Goal: Communication & Community: Answer question/provide support

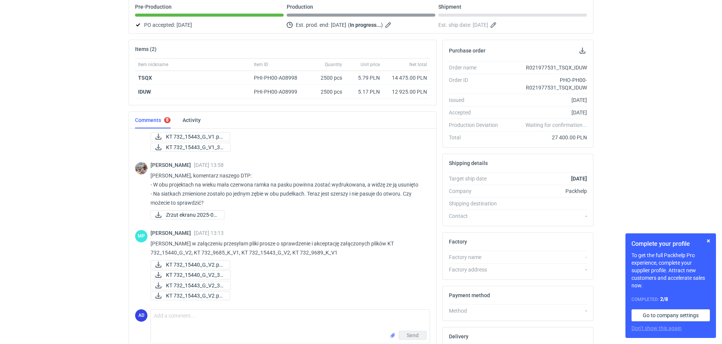
scroll to position [124, 0]
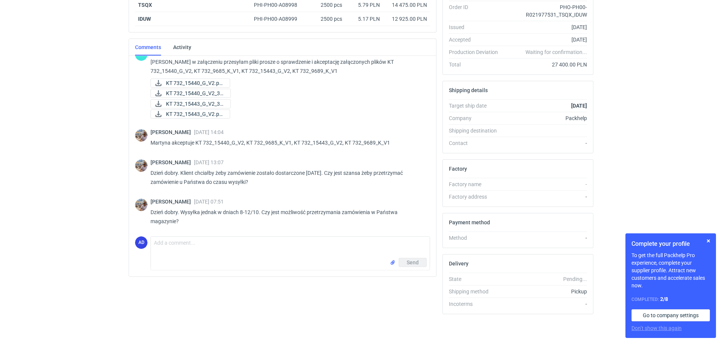
scroll to position [149, 0]
click at [168, 246] on textarea "Comment message" at bounding box center [290, 246] width 279 height 21
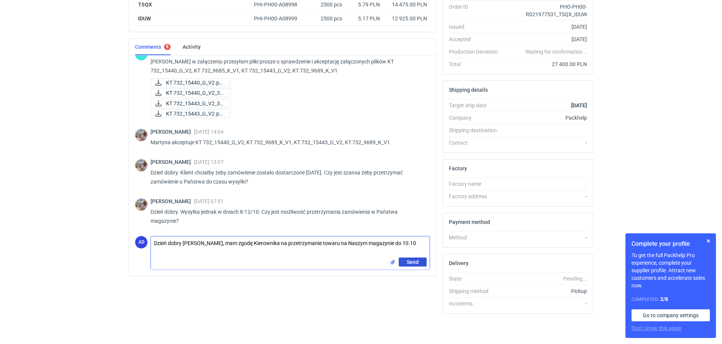
type textarea "Dzień dobry [PERSON_NAME], mam zgodę Kierownika na przetrzymanie towaru na Nasz…"
click at [419, 261] on button "Send" at bounding box center [413, 261] width 28 height 9
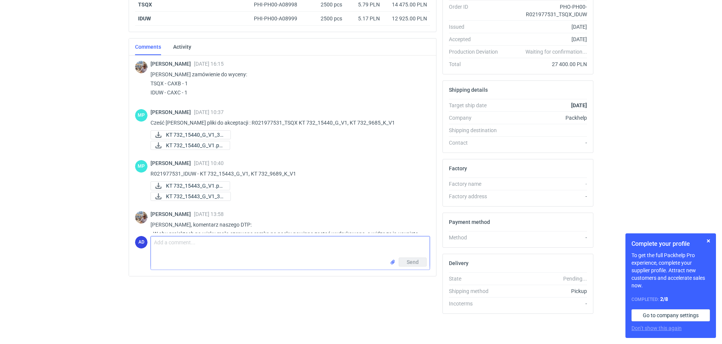
scroll to position [0, 0]
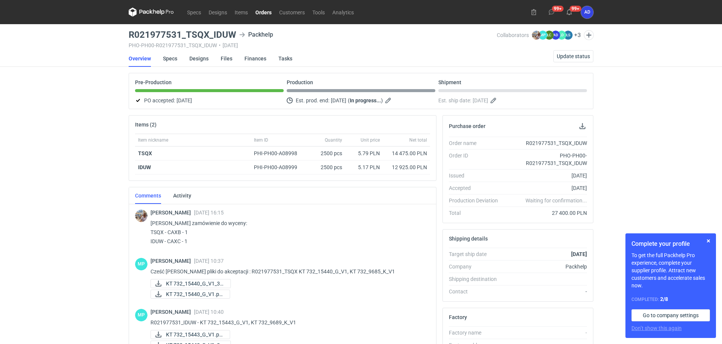
click at [265, 14] on link "Orders" at bounding box center [264, 12] width 24 height 9
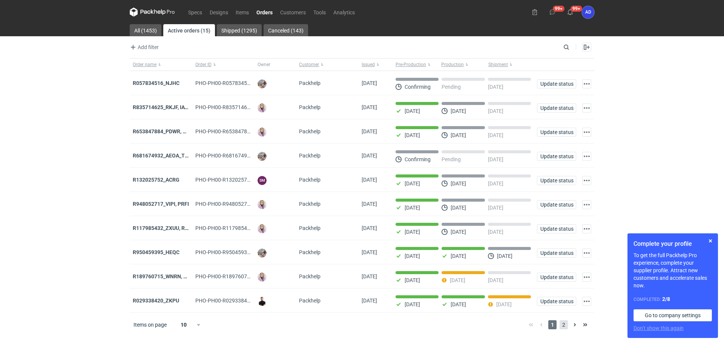
click at [564, 328] on span "2" at bounding box center [564, 324] width 8 height 9
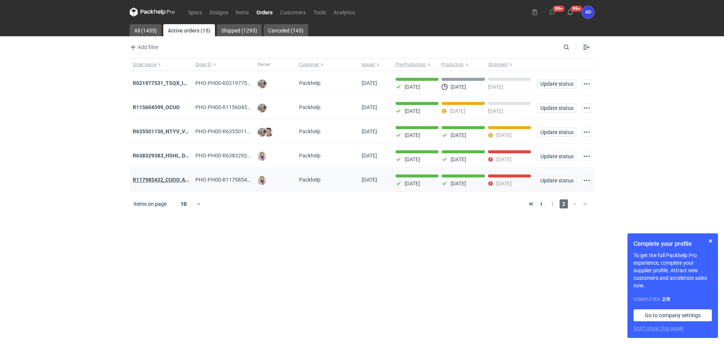
click at [159, 182] on strong "R117985432_CUOO, AZGB, OQAV" at bounding box center [172, 179] width 79 height 6
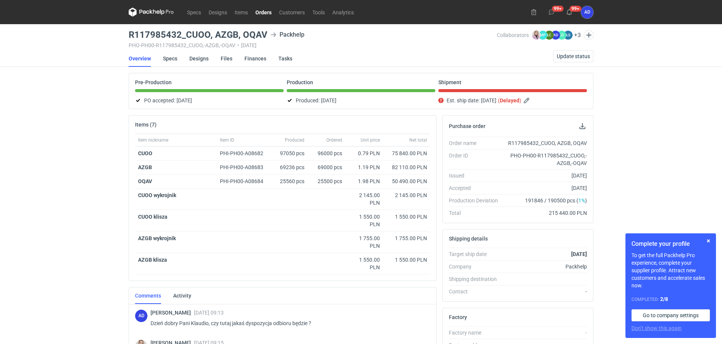
click at [268, 12] on link "Orders" at bounding box center [264, 12] width 24 height 9
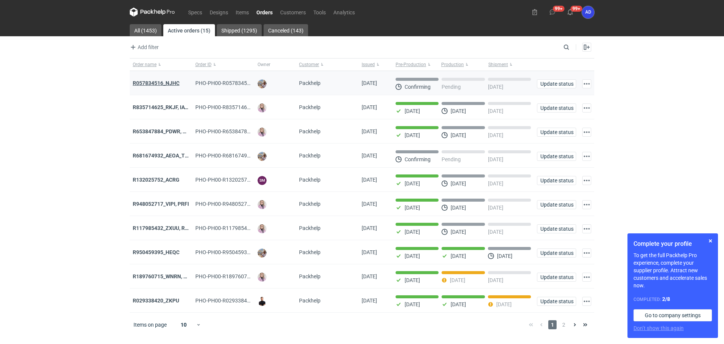
click at [170, 82] on strong "R057834516_NJHC" at bounding box center [156, 83] width 47 height 6
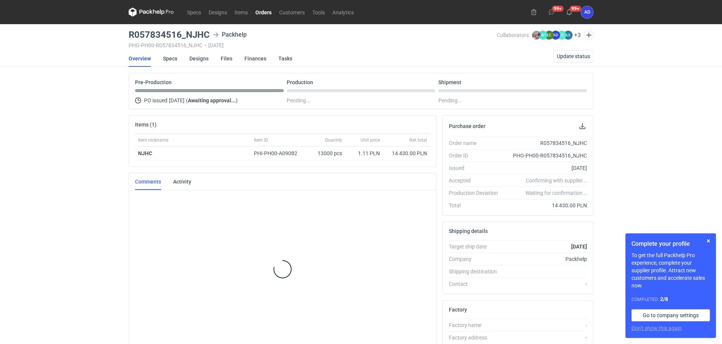
scroll to position [6, 0]
